Goal: Task Accomplishment & Management: Manage account settings

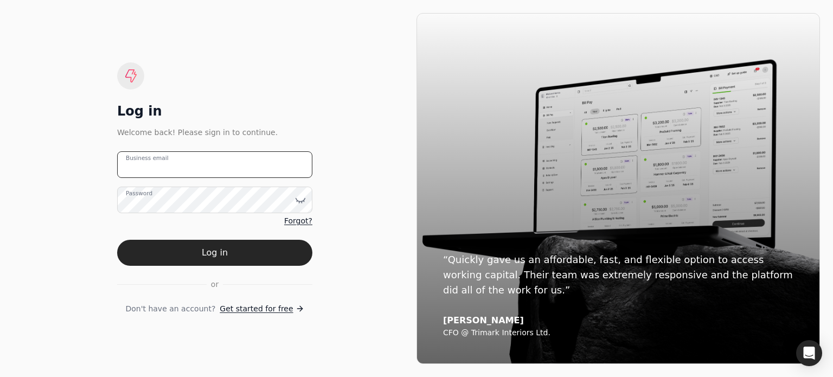
click at [231, 176] on email "Business email" at bounding box center [214, 164] width 195 height 27
type email "[EMAIL_ADDRESS][DOMAIN_NAME]"
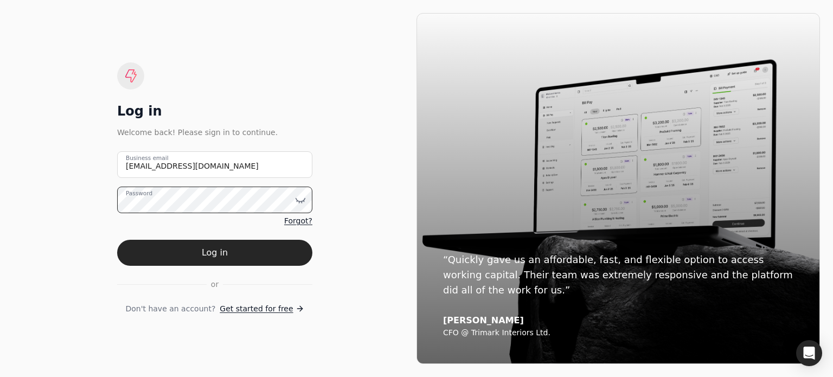
click at [117, 240] on button "Log in" at bounding box center [214, 253] width 195 height 26
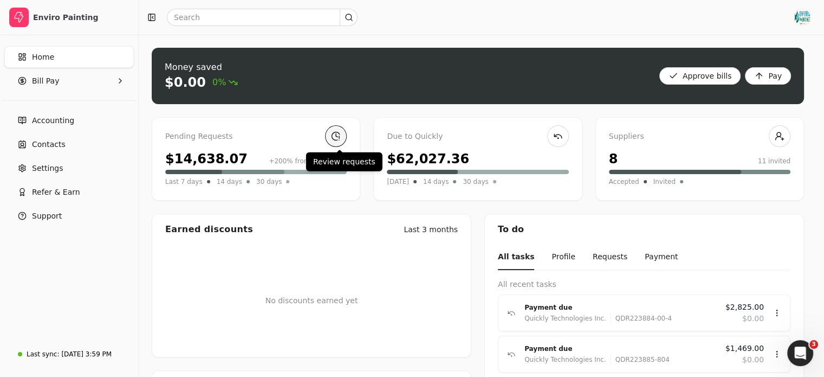
click at [338, 138] on link at bounding box center [336, 136] width 22 height 22
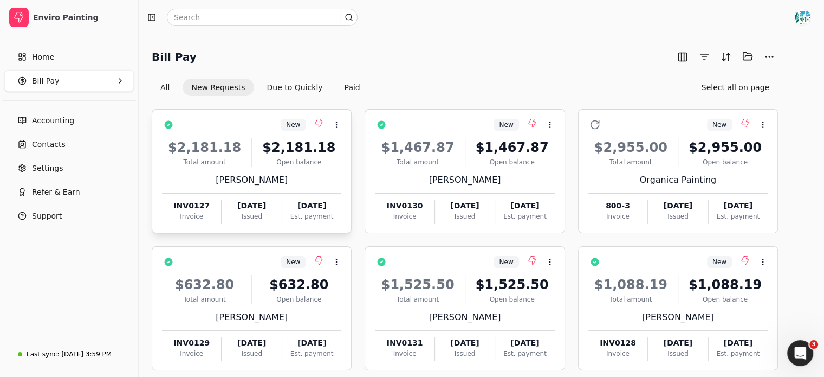
click at [341, 143] on div "$2,181.18" at bounding box center [298, 148] width 85 height 20
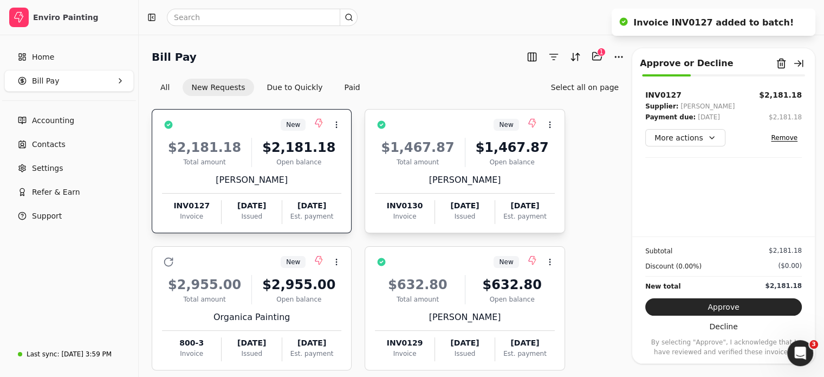
click at [484, 147] on div "$1,467.87" at bounding box center [512, 148] width 85 height 20
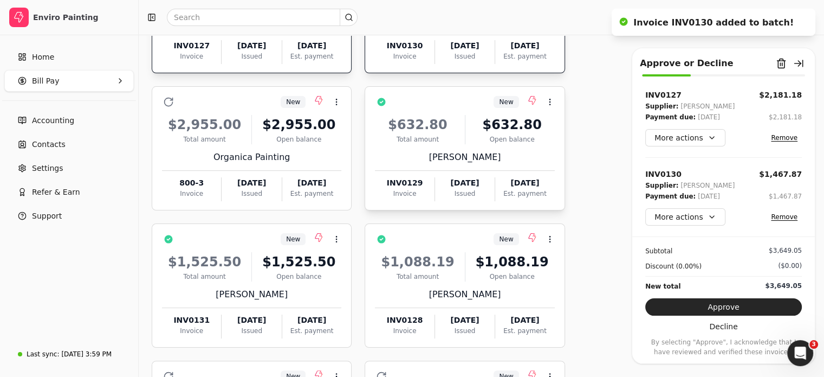
scroll to position [219, 0]
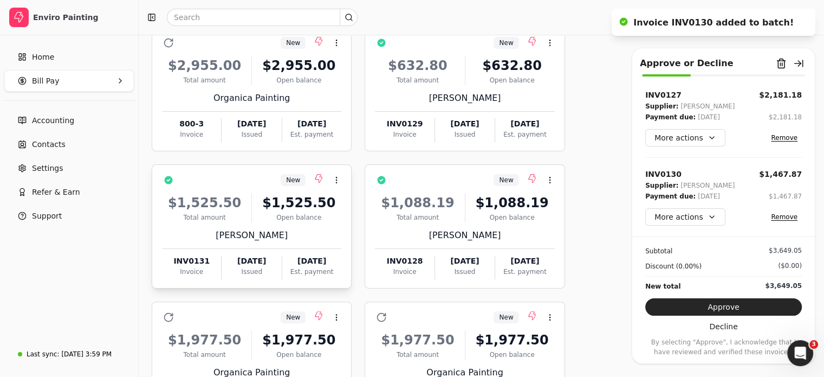
click at [294, 231] on div "[PERSON_NAME]" at bounding box center [251, 235] width 179 height 13
click at [548, 193] on div "$1,088.19" at bounding box center [512, 203] width 85 height 20
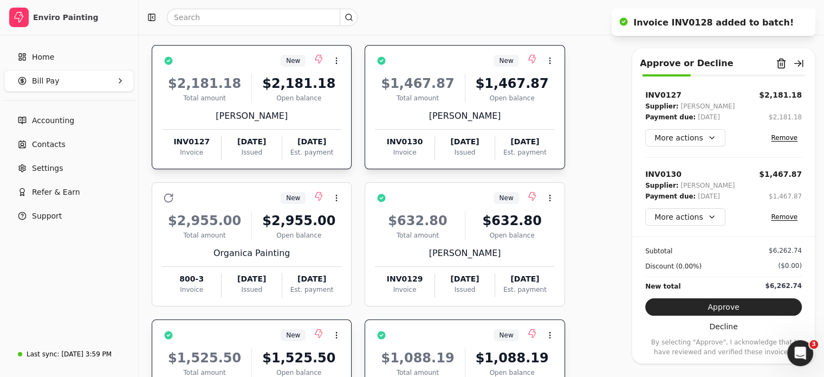
scroll to position [62, 0]
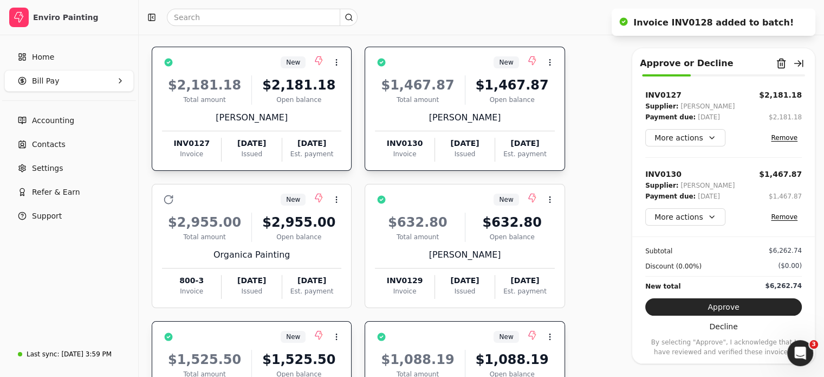
click at [469, 244] on div "$632.80 Total amount $632.80 Open balance [PERSON_NAME] Espayos INV0129 Invoice…" at bounding box center [464, 252] width 179 height 93
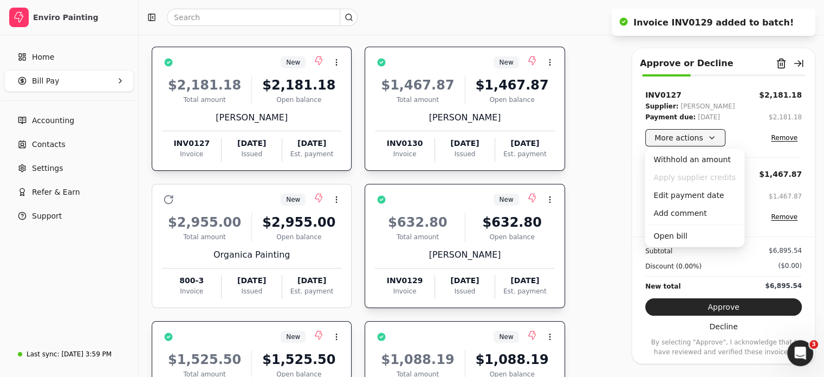
click at [712, 137] on button "More actions" at bounding box center [686, 137] width 80 height 17
click at [694, 194] on div "Edit payment date" at bounding box center [694, 195] width 95 height 18
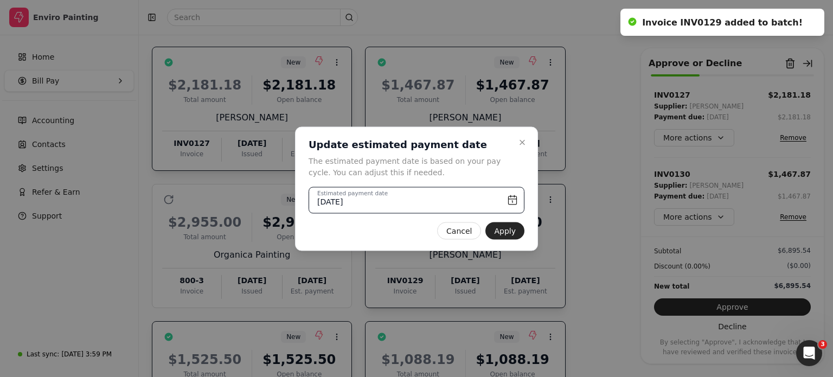
click at [456, 198] on input "[DATE]" at bounding box center [416, 199] width 216 height 27
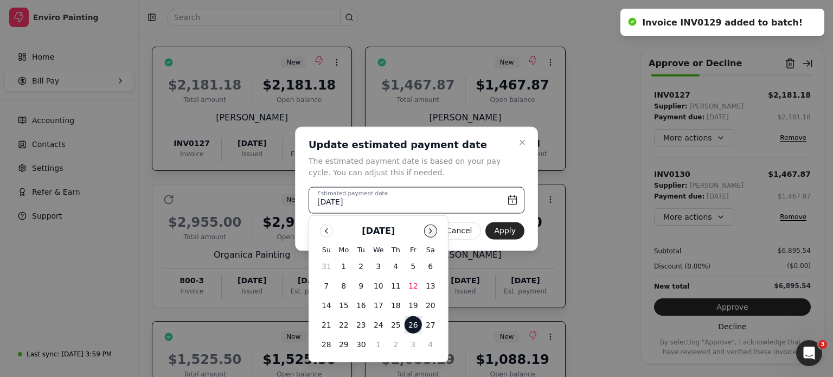
click at [432, 228] on button "Go to next month" at bounding box center [430, 230] width 13 height 13
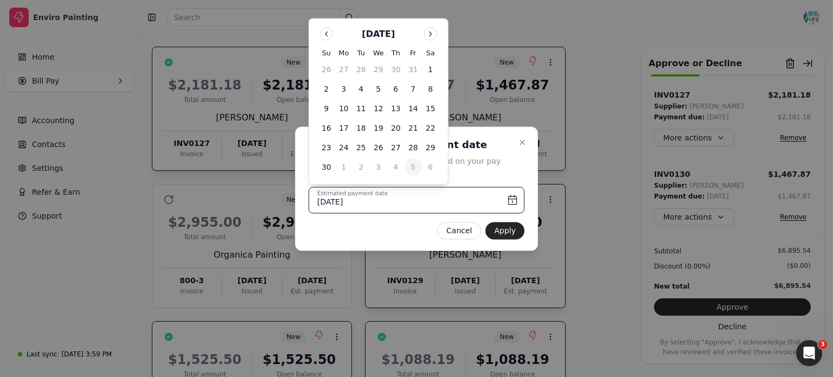
click at [412, 169] on button "5" at bounding box center [412, 166] width 17 height 17
type input "[DATE]"
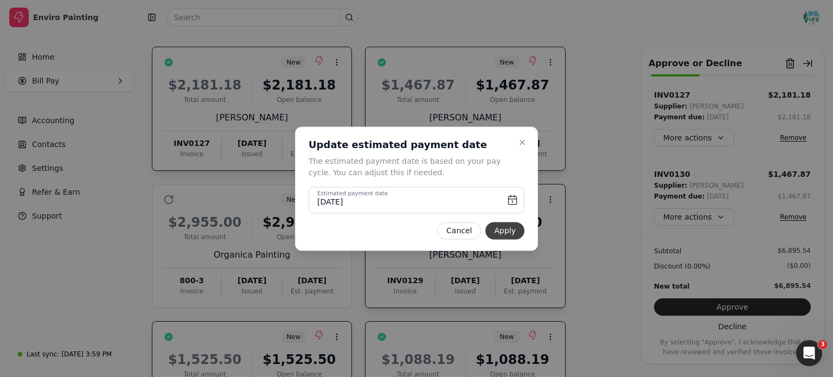
click at [512, 228] on button "Apply" at bounding box center [504, 230] width 39 height 17
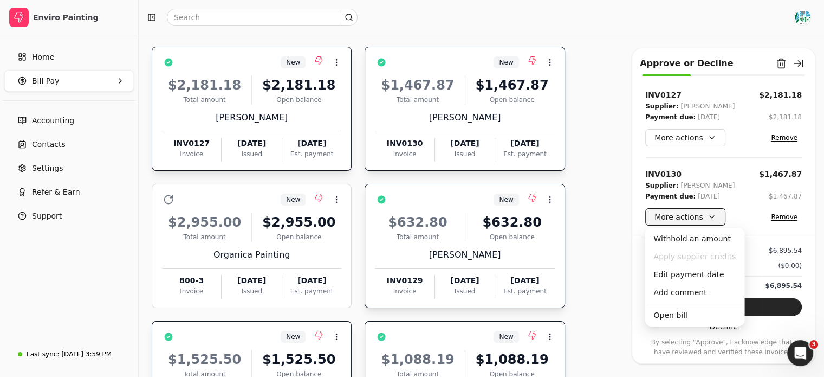
click at [718, 217] on button "More actions" at bounding box center [686, 216] width 80 height 17
click at [693, 281] on div "Edit payment date" at bounding box center [694, 275] width 95 height 18
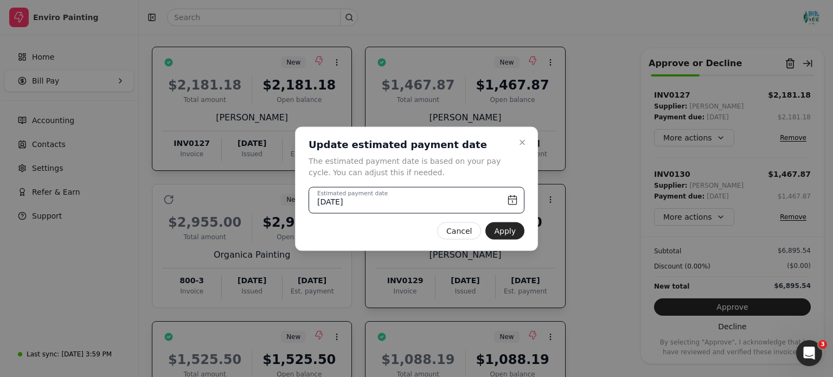
click at [515, 200] on input "[DATE]" at bounding box center [416, 199] width 216 height 27
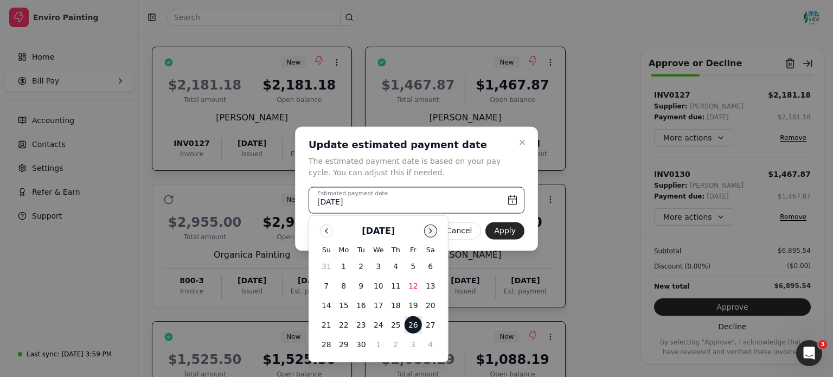
click at [434, 231] on button "Go to next month" at bounding box center [430, 230] width 13 height 13
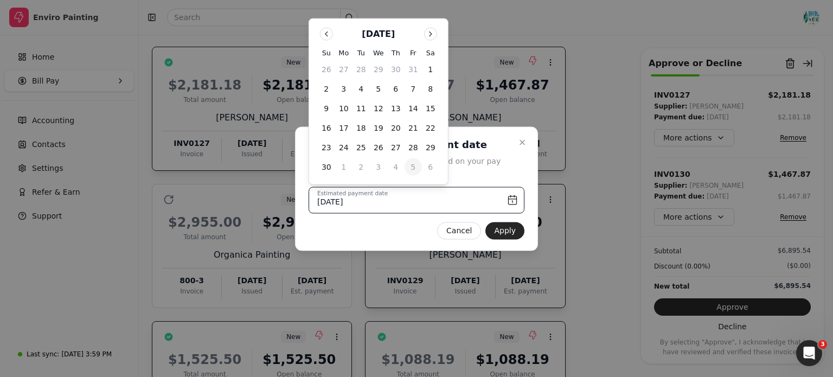
click at [412, 169] on button "5" at bounding box center [412, 166] width 17 height 17
type input "[DATE]"
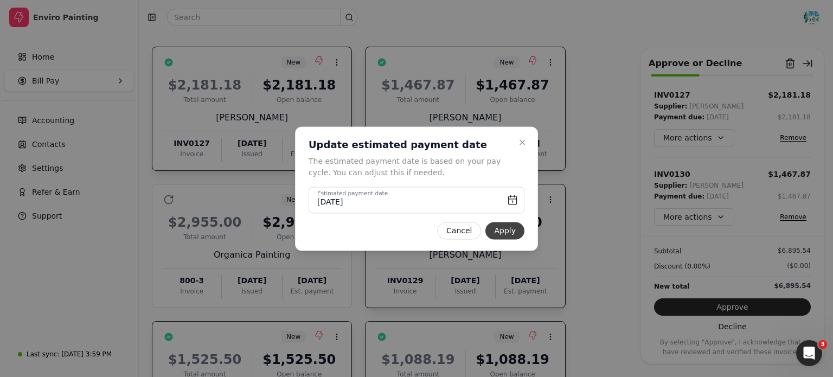
click at [514, 227] on button "Apply" at bounding box center [504, 230] width 39 height 17
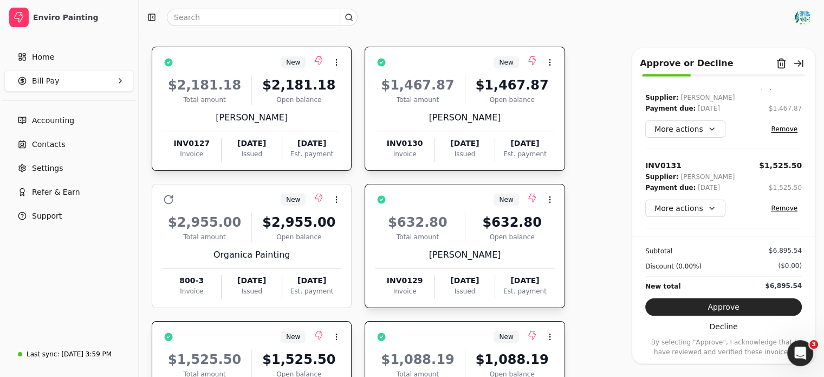
scroll to position [89, 0]
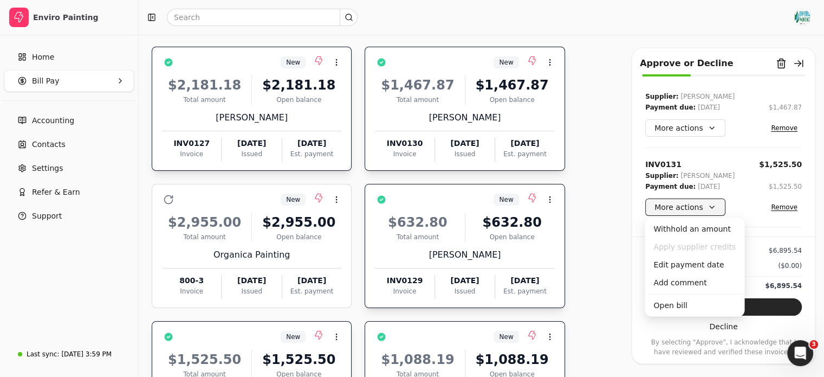
click at [699, 205] on button "More actions" at bounding box center [686, 206] width 80 height 17
click at [700, 269] on div "Edit payment date" at bounding box center [694, 265] width 95 height 18
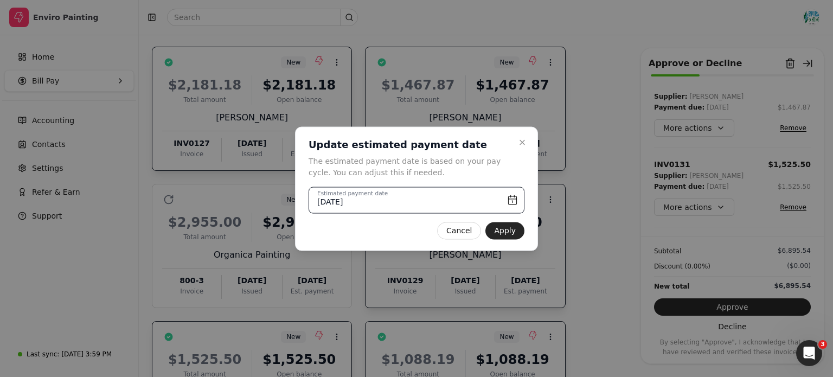
click at [512, 203] on input "[DATE]" at bounding box center [416, 199] width 216 height 27
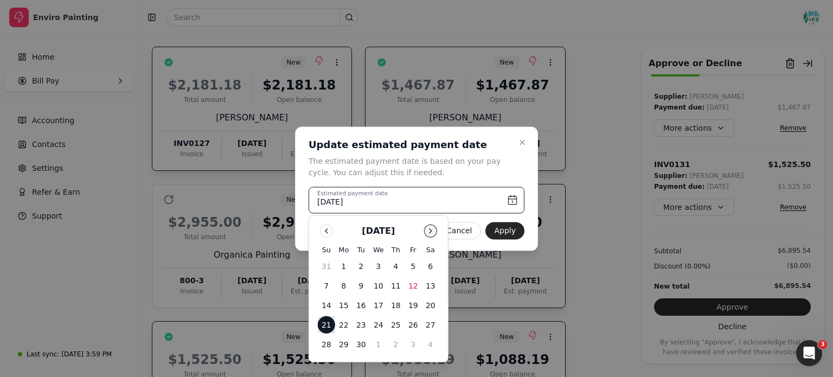
click at [431, 229] on button "Go to next month" at bounding box center [430, 230] width 13 height 13
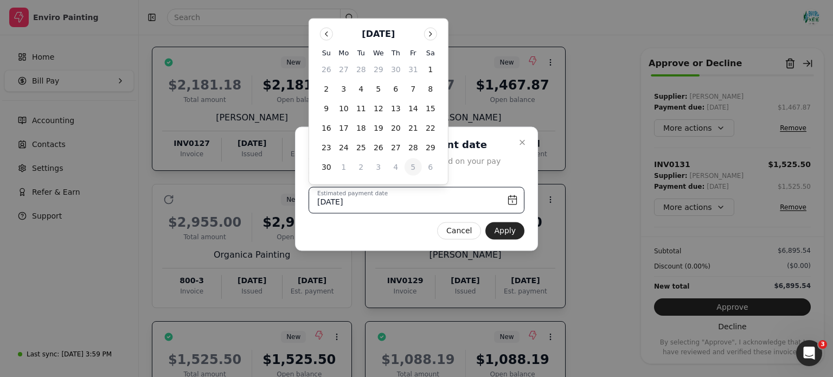
click at [410, 168] on button "5" at bounding box center [412, 166] width 17 height 17
type input "[DATE]"
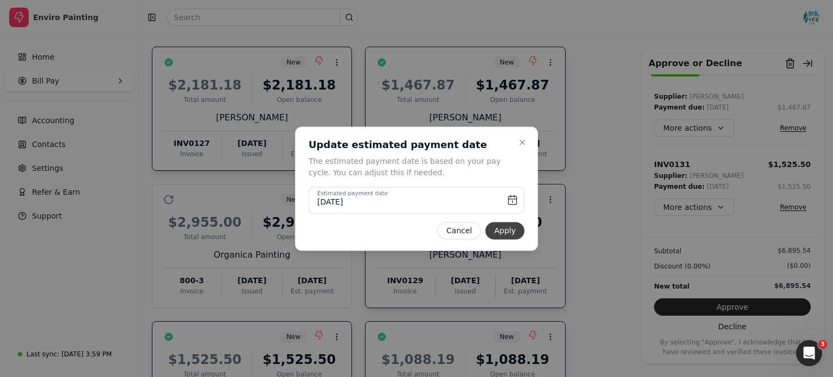
click at [513, 238] on button "Apply" at bounding box center [504, 230] width 39 height 17
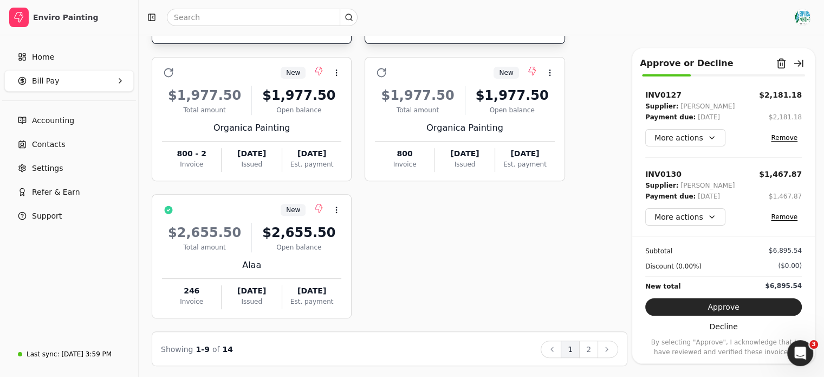
scroll to position [463, 0]
click at [710, 307] on button "Approve" at bounding box center [724, 306] width 157 height 17
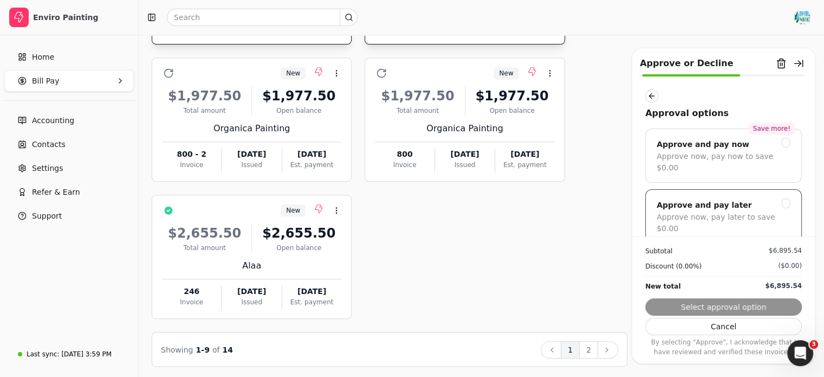
click at [782, 198] on div at bounding box center [787, 203] width 10 height 10
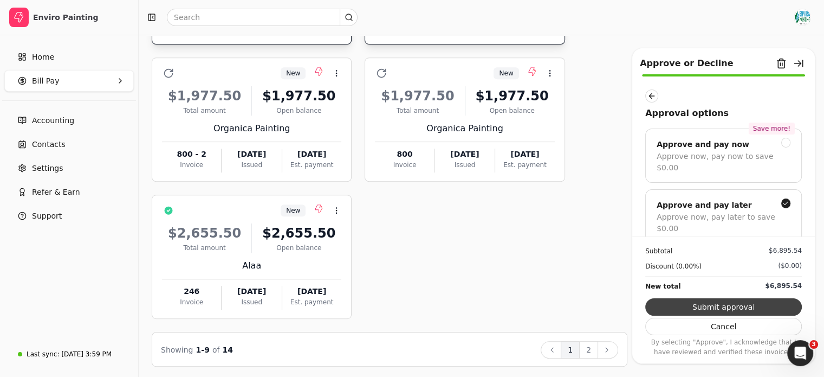
click at [773, 311] on button "Submit approval" at bounding box center [724, 306] width 157 height 17
